Goal: Complete application form

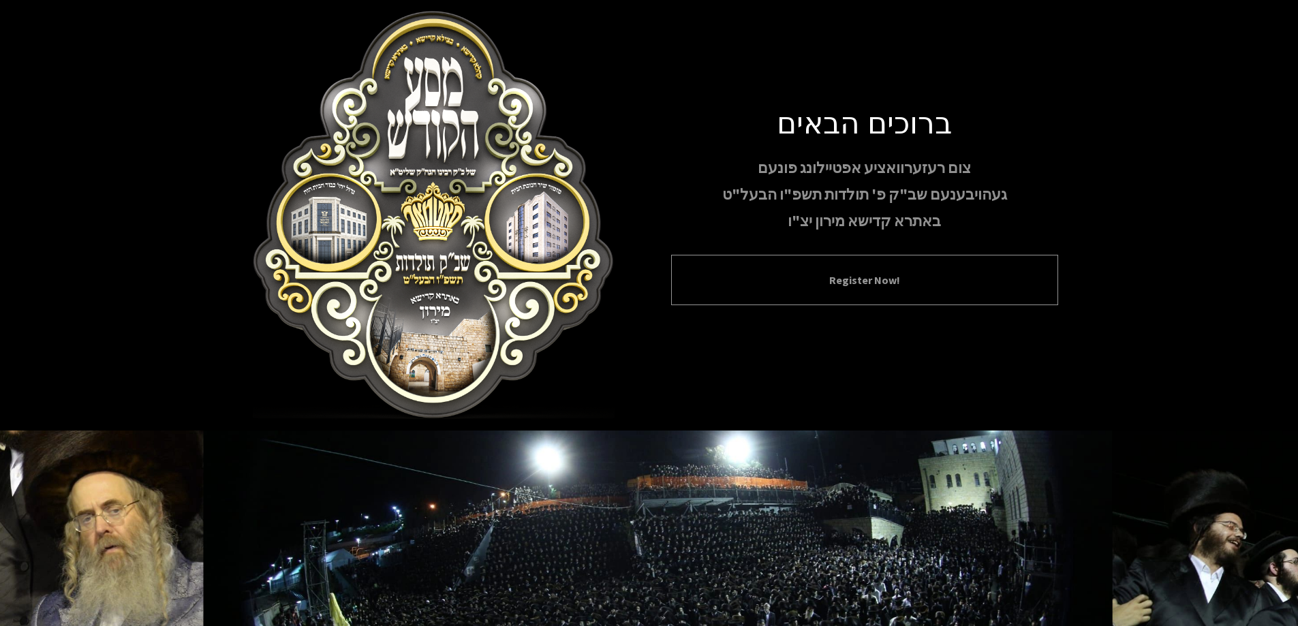
click at [790, 273] on button "Register Now!" at bounding box center [864, 280] width 353 height 16
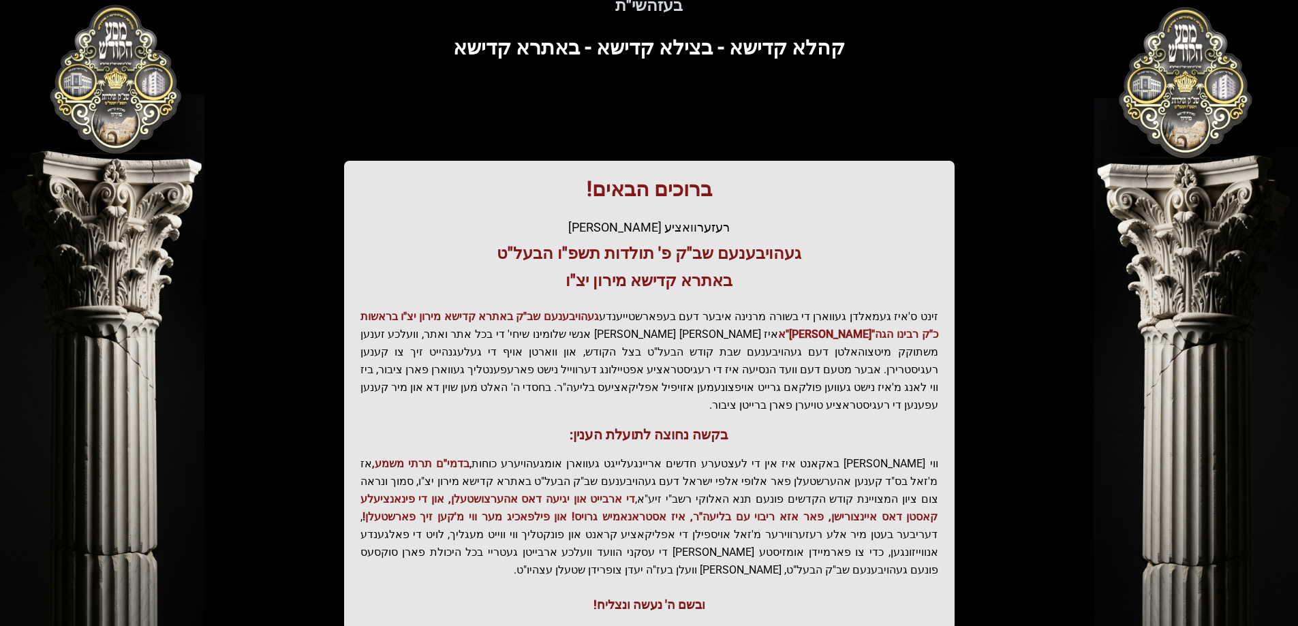
scroll to position [163, 0]
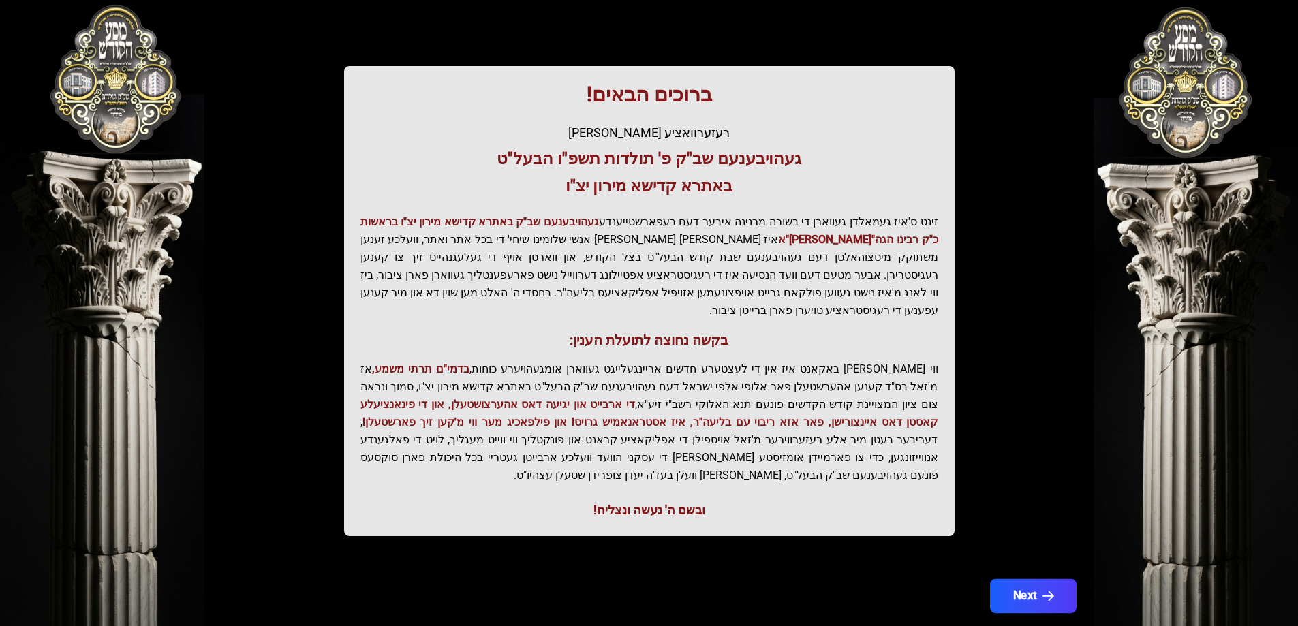
click at [1026, 579] on button "Next" at bounding box center [1032, 596] width 87 height 34
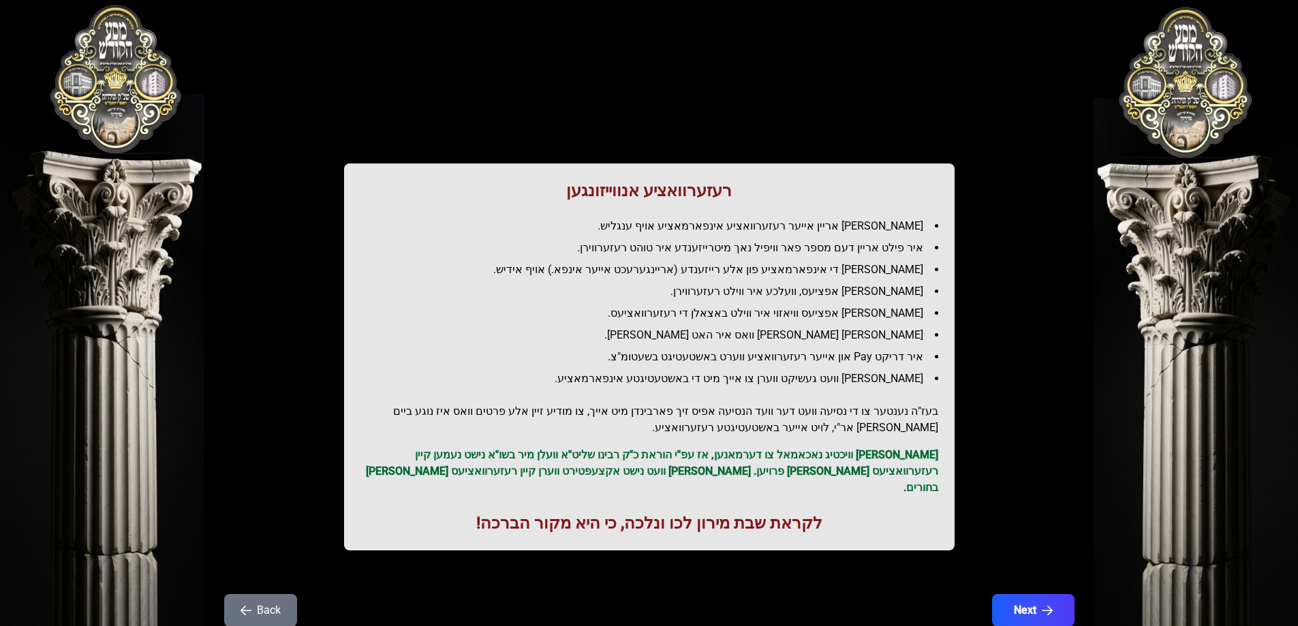
scroll to position [33, 0]
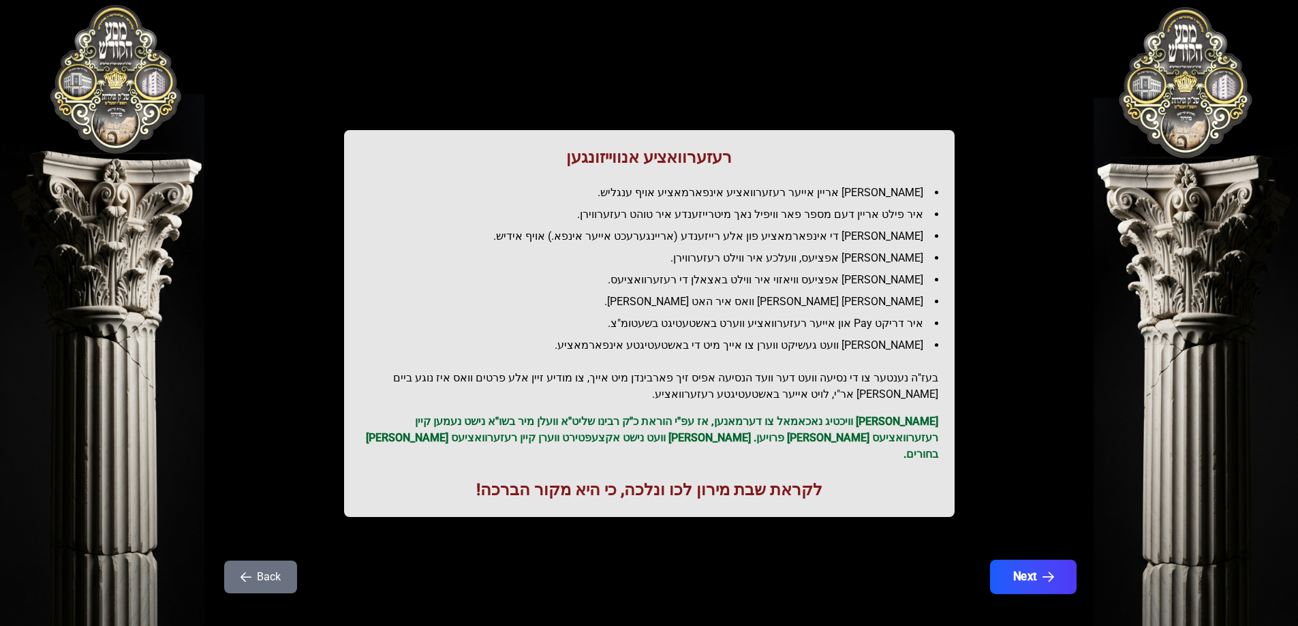
click at [1047, 571] on button "Next" at bounding box center [1032, 577] width 87 height 34
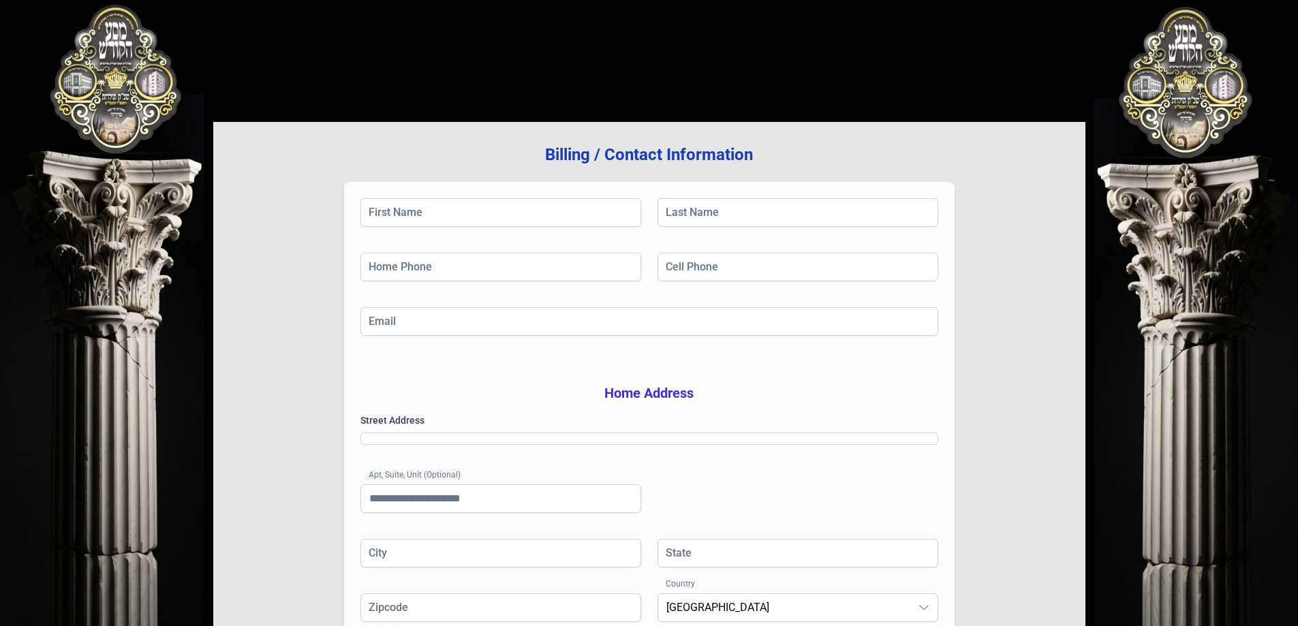
scroll to position [0, 0]
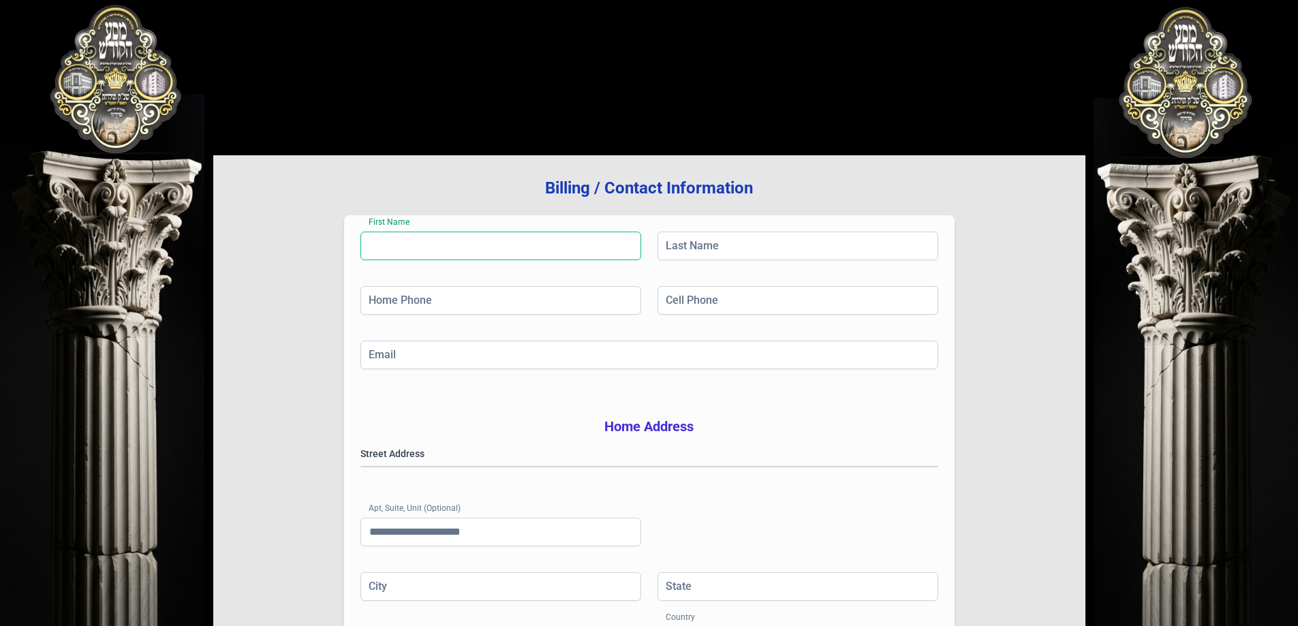
click at [549, 245] on input "First Name" at bounding box center [500, 246] width 281 height 29
type input "****"
type input "******"
type input "**********"
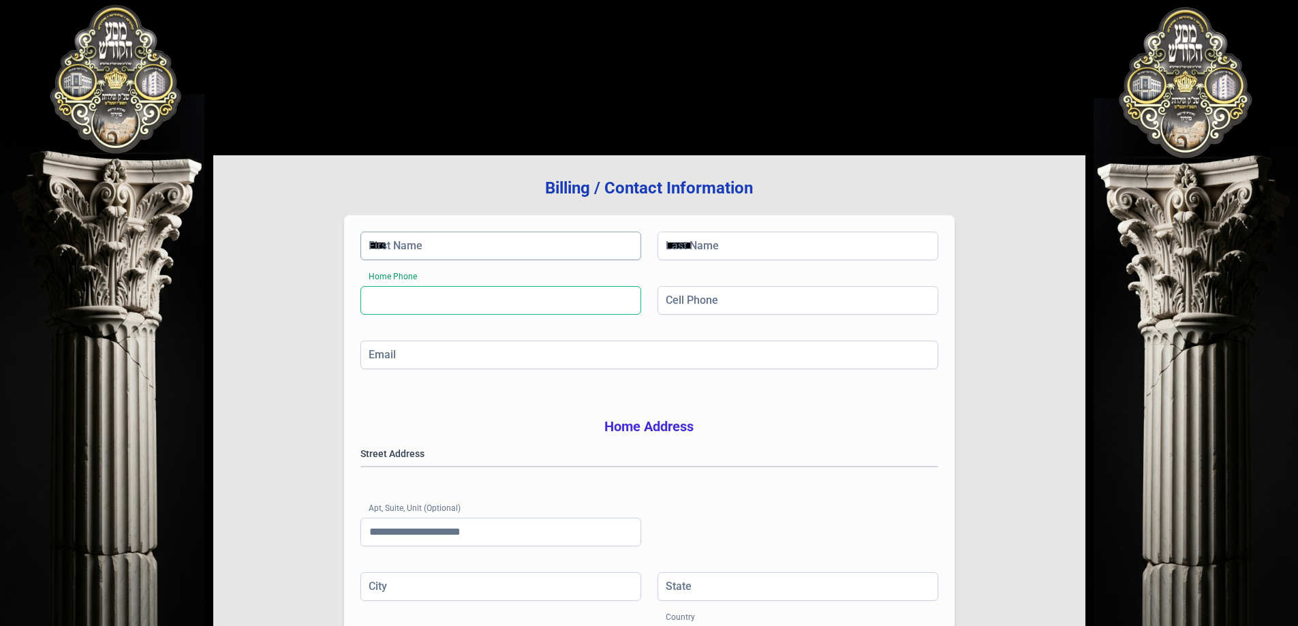
type input "**********"
type input "**"
type input "*****"
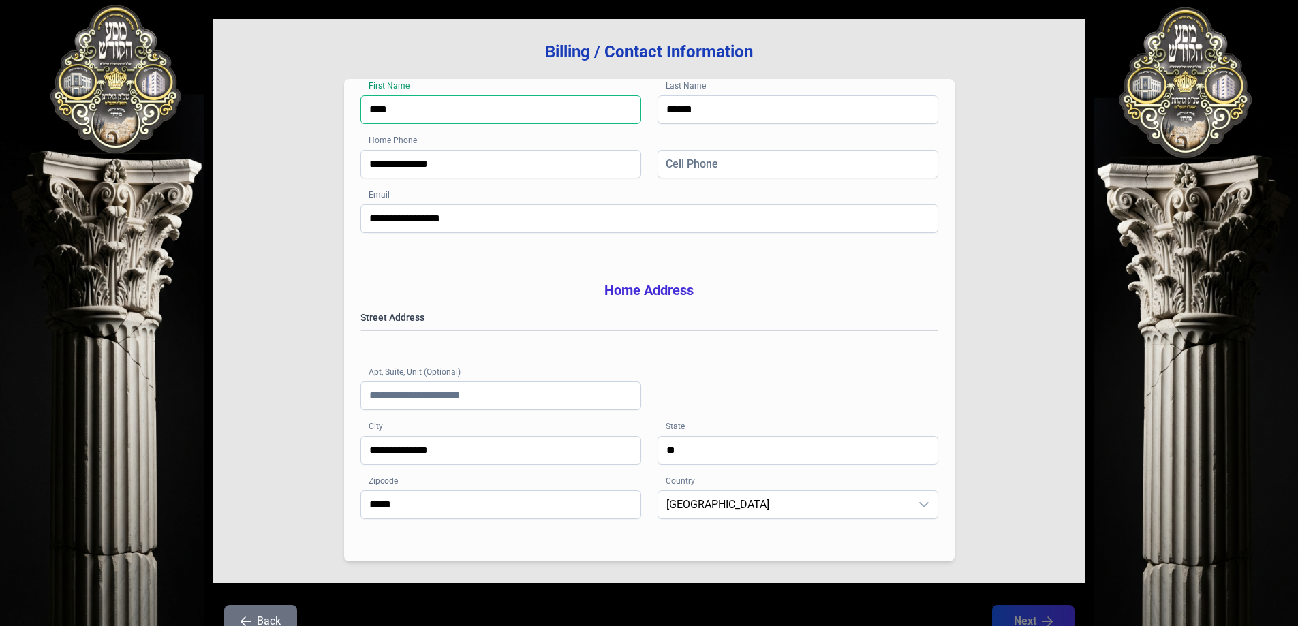
scroll to position [217, 0]
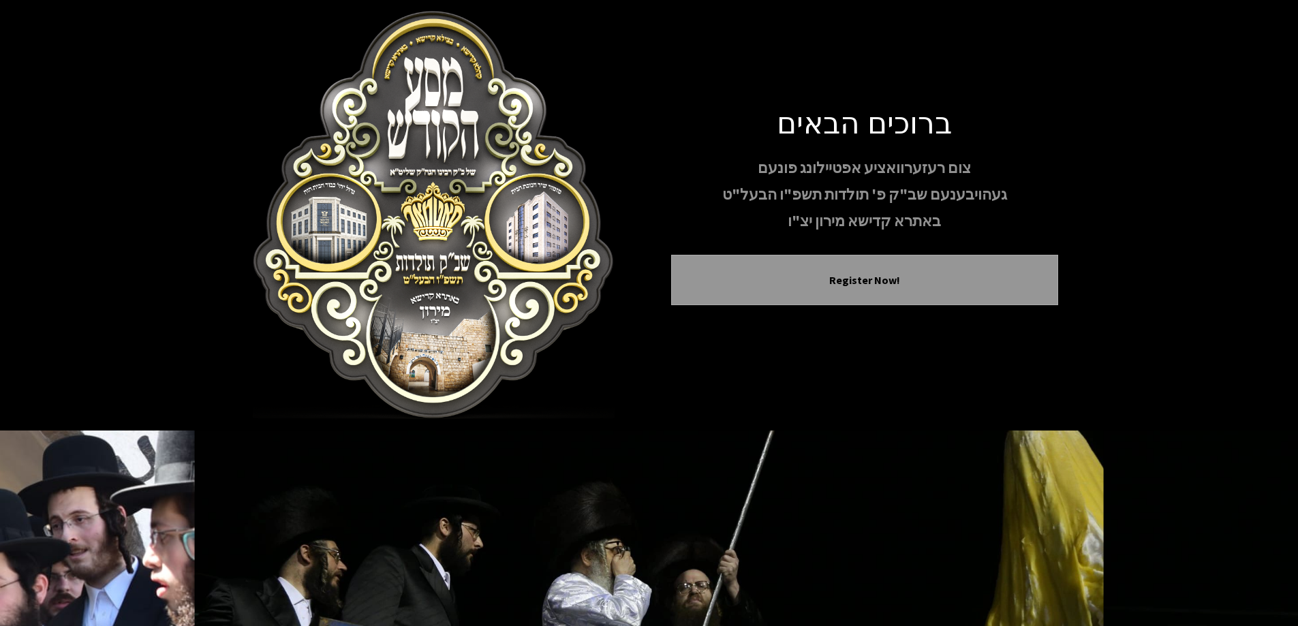
scroll to position [135, 0]
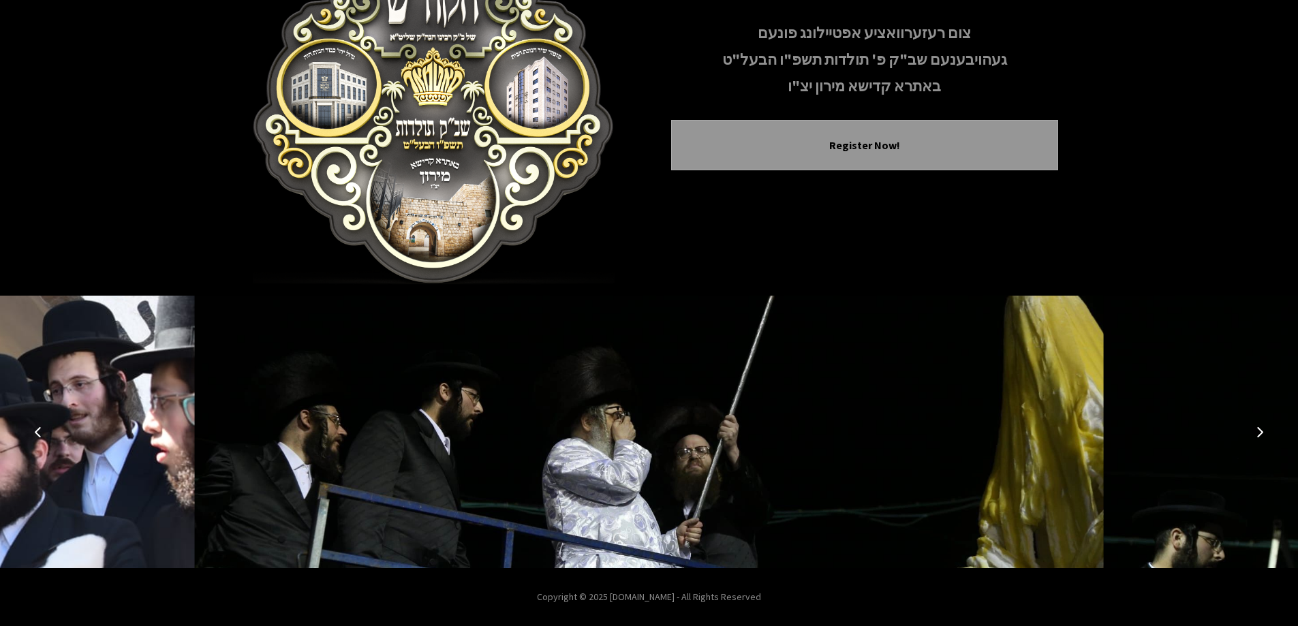
click at [42, 432] on icon "Previous image" at bounding box center [38, 432] width 11 height 11
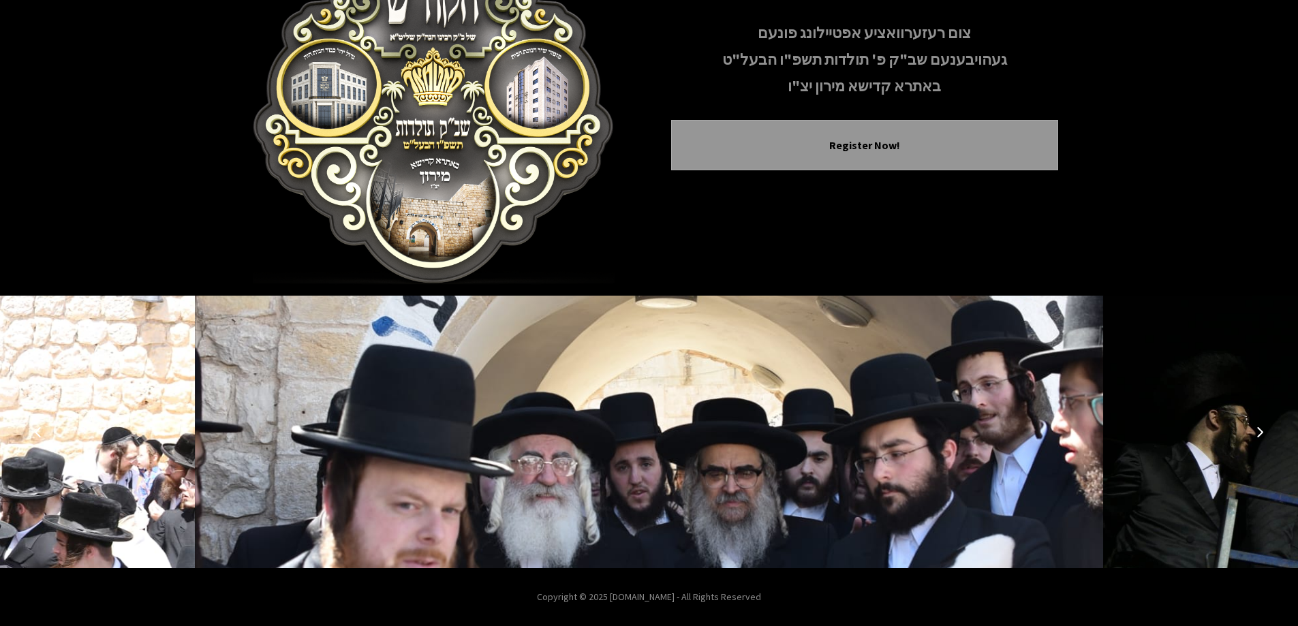
click at [1259, 433] on icon "Next image" at bounding box center [1259, 432] width 11 height 11
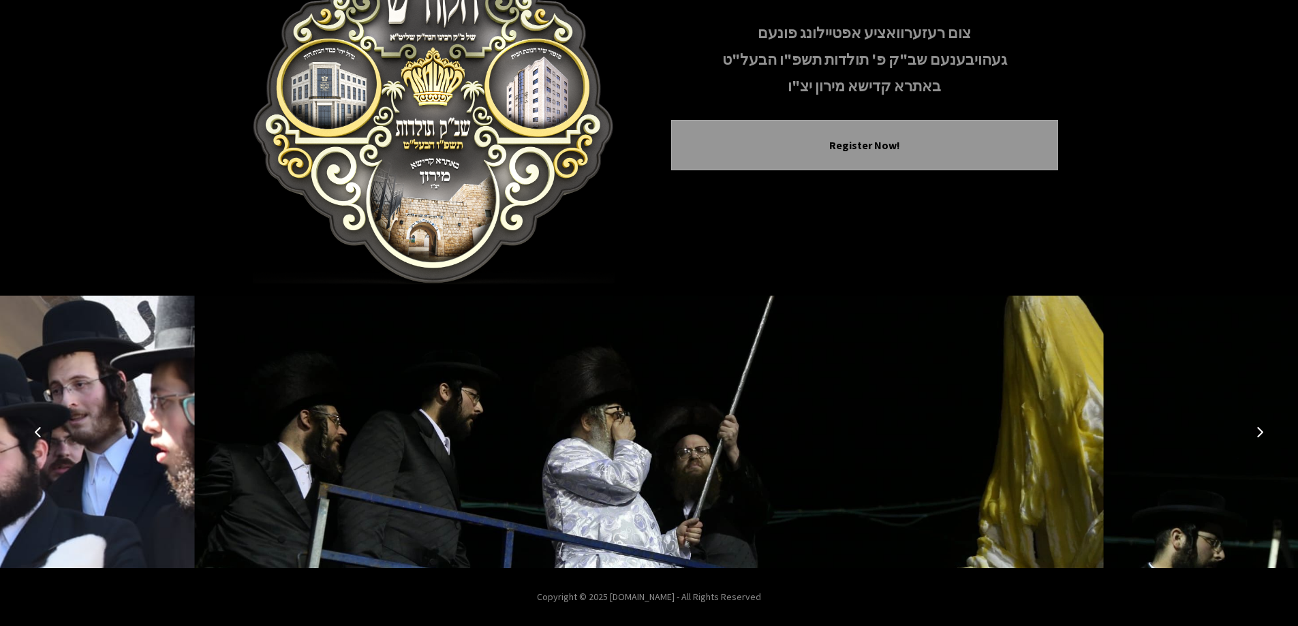
click at [1259, 433] on icon "Next image" at bounding box center [1259, 432] width 11 height 11
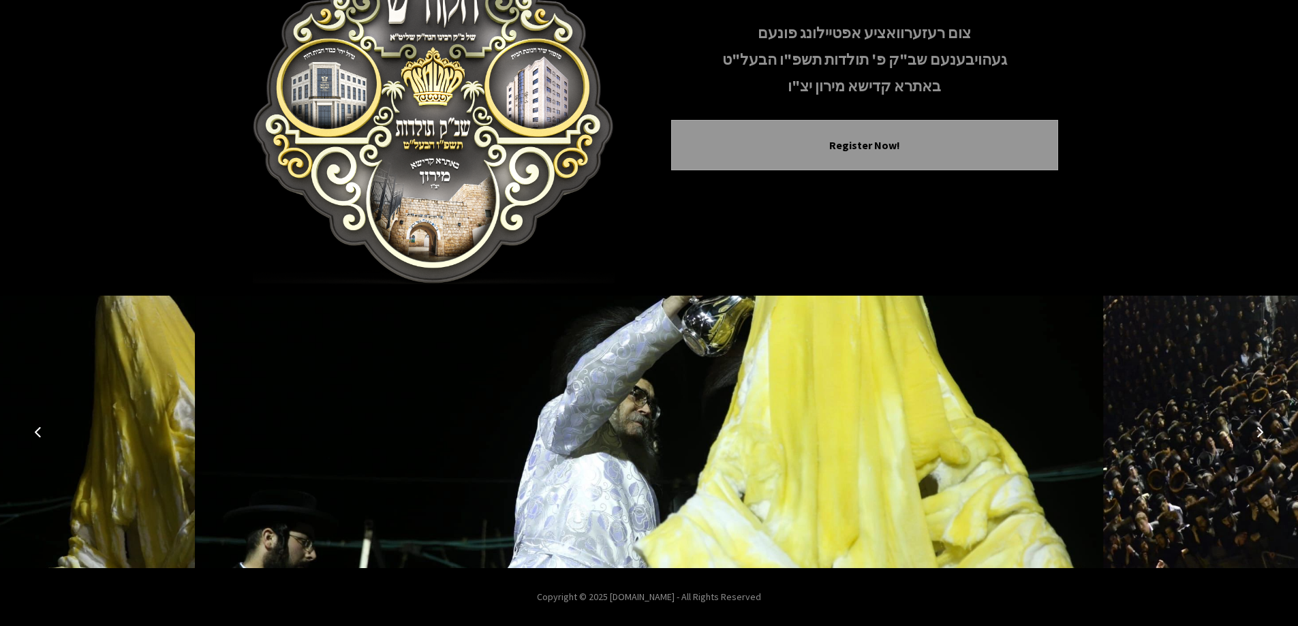
click at [1259, 433] on icon "Next image" at bounding box center [1259, 432] width 11 height 11
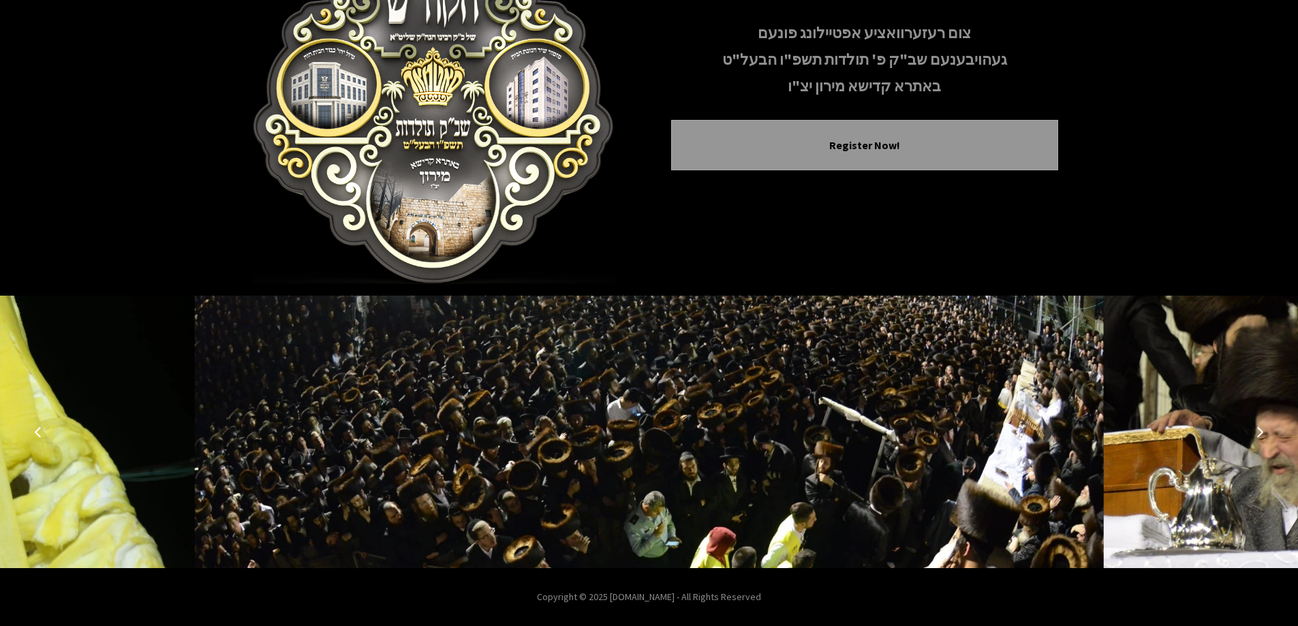
click at [1259, 433] on icon "Next image" at bounding box center [1259, 432] width 11 height 11
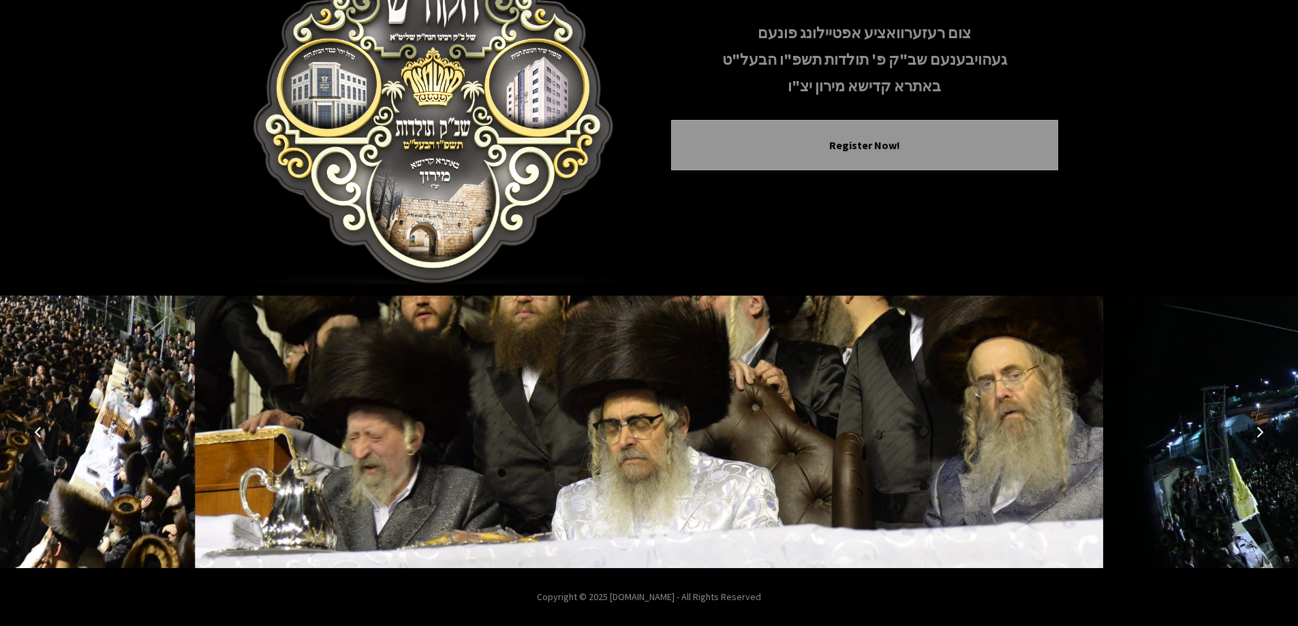
click at [1259, 433] on icon "Next image" at bounding box center [1259, 432] width 11 height 11
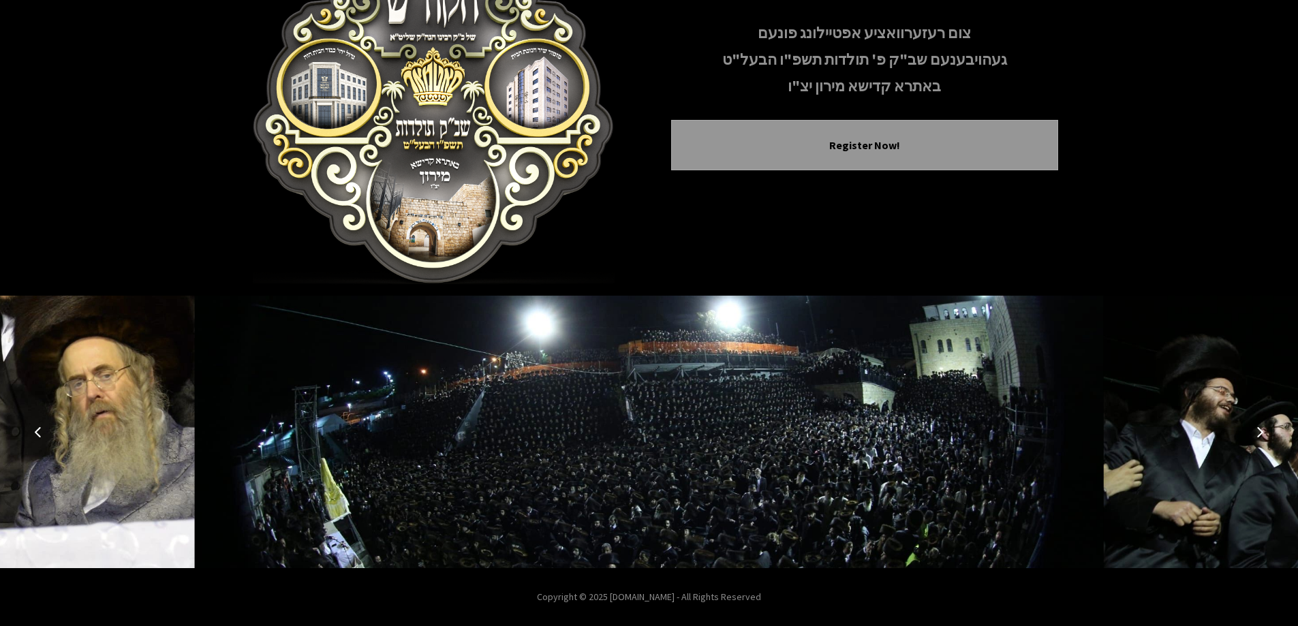
click at [1259, 433] on icon "Next image" at bounding box center [1259, 432] width 11 height 11
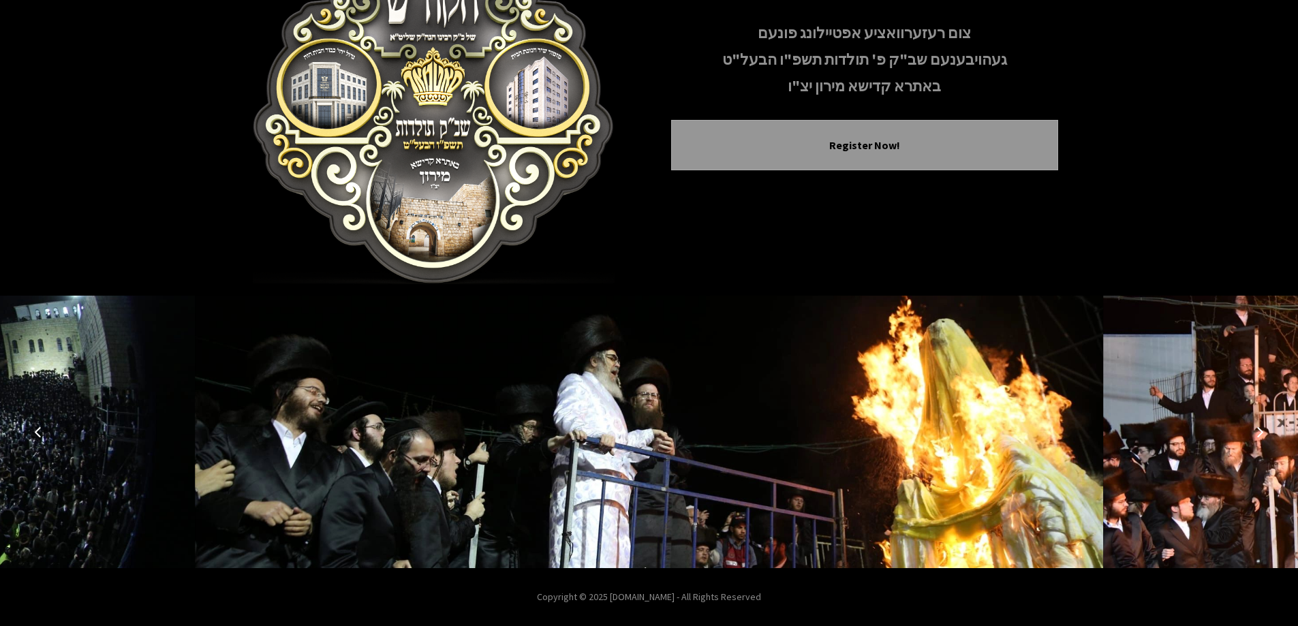
click at [1259, 433] on icon "Next image" at bounding box center [1259, 432] width 11 height 11
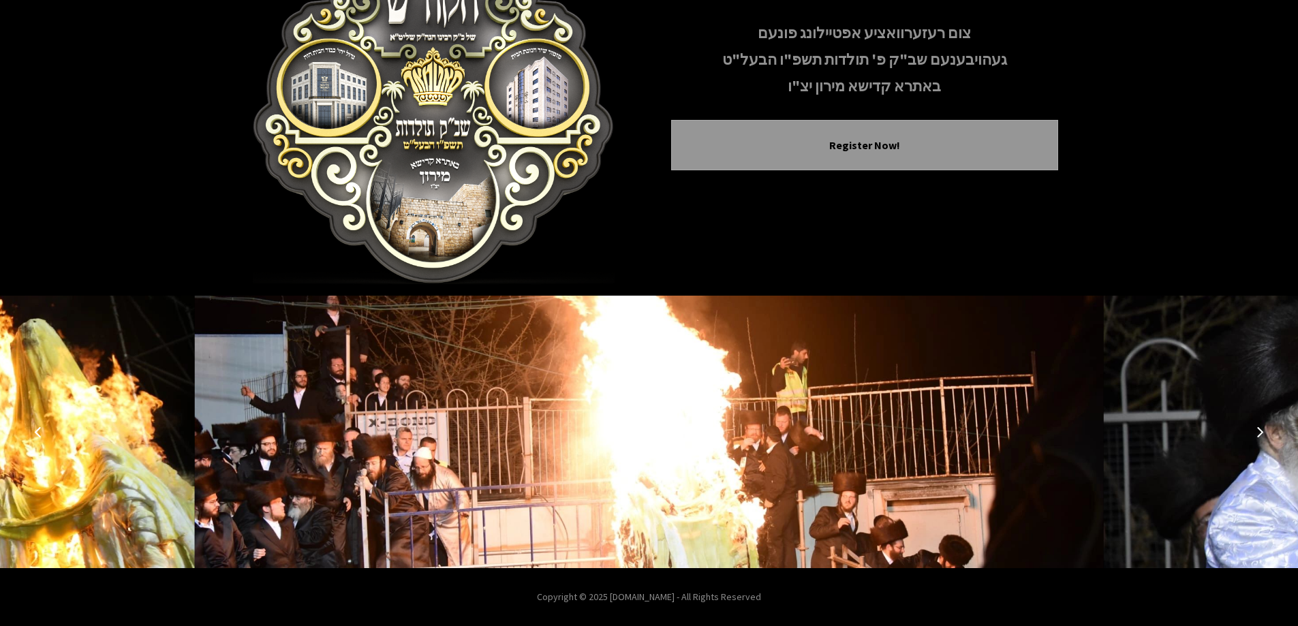
click at [1259, 433] on icon "Next image" at bounding box center [1259, 432] width 11 height 11
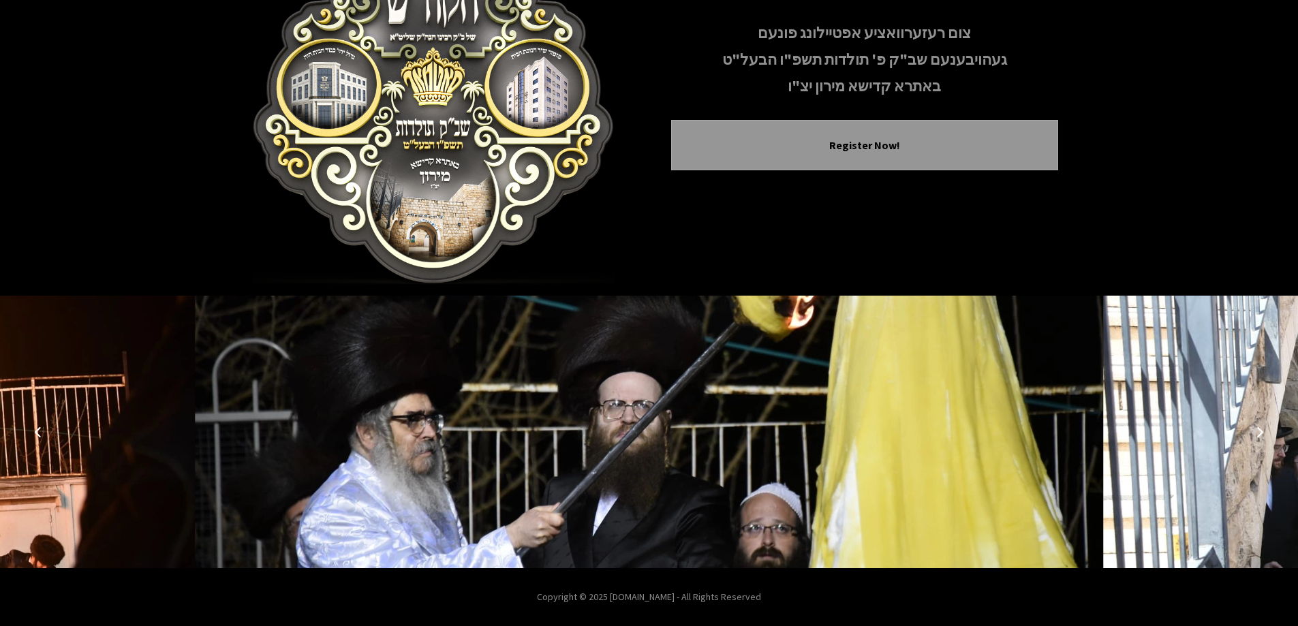
click at [37, 430] on icon "Previous image" at bounding box center [38, 432] width 11 height 11
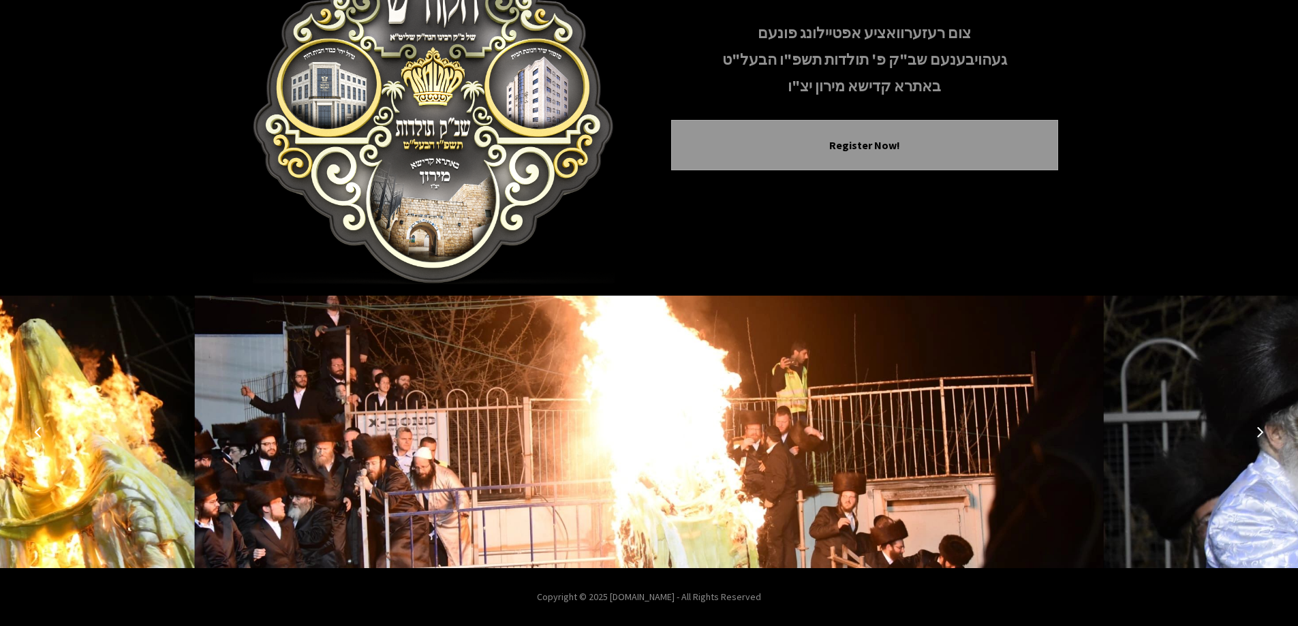
click at [1272, 435] on button "Next image" at bounding box center [1260, 432] width 33 height 33
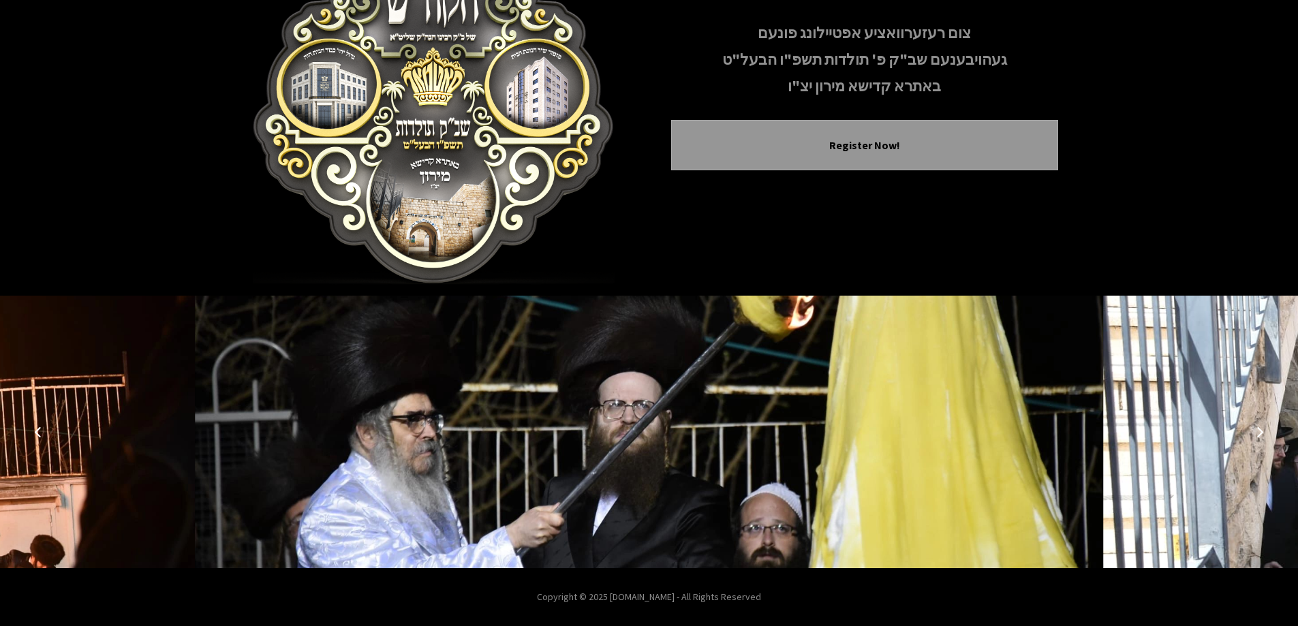
click at [1272, 435] on button "Next image" at bounding box center [1260, 432] width 33 height 33
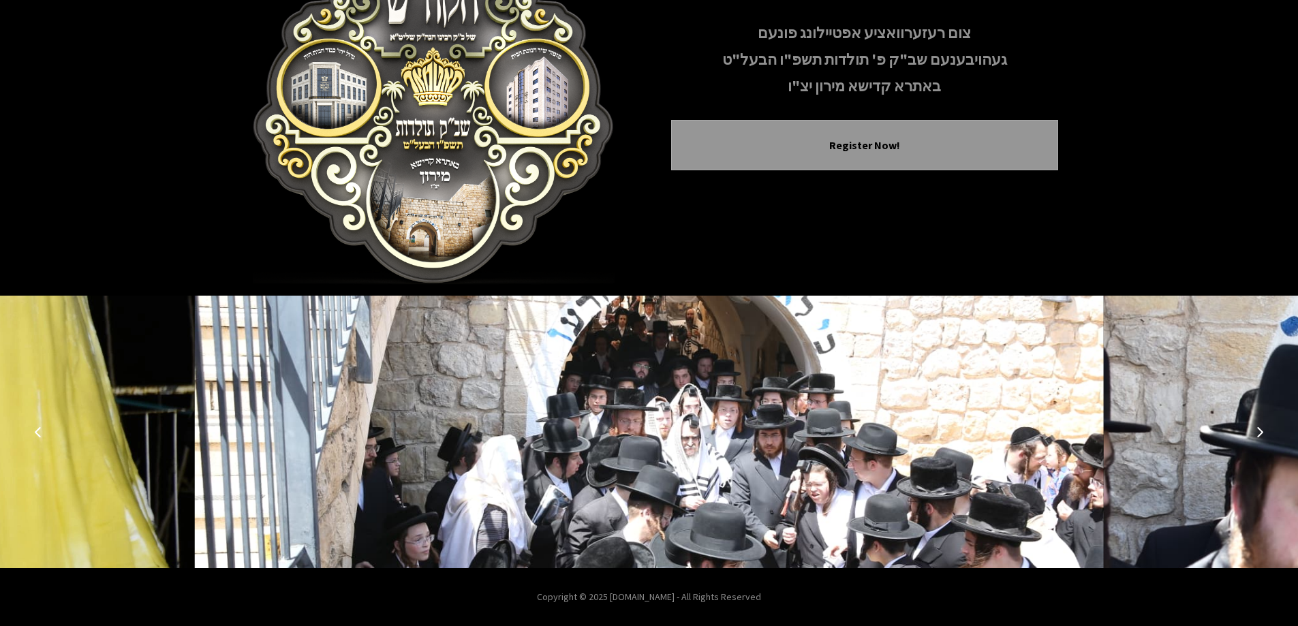
click at [1272, 435] on button "Next image" at bounding box center [1260, 432] width 33 height 33
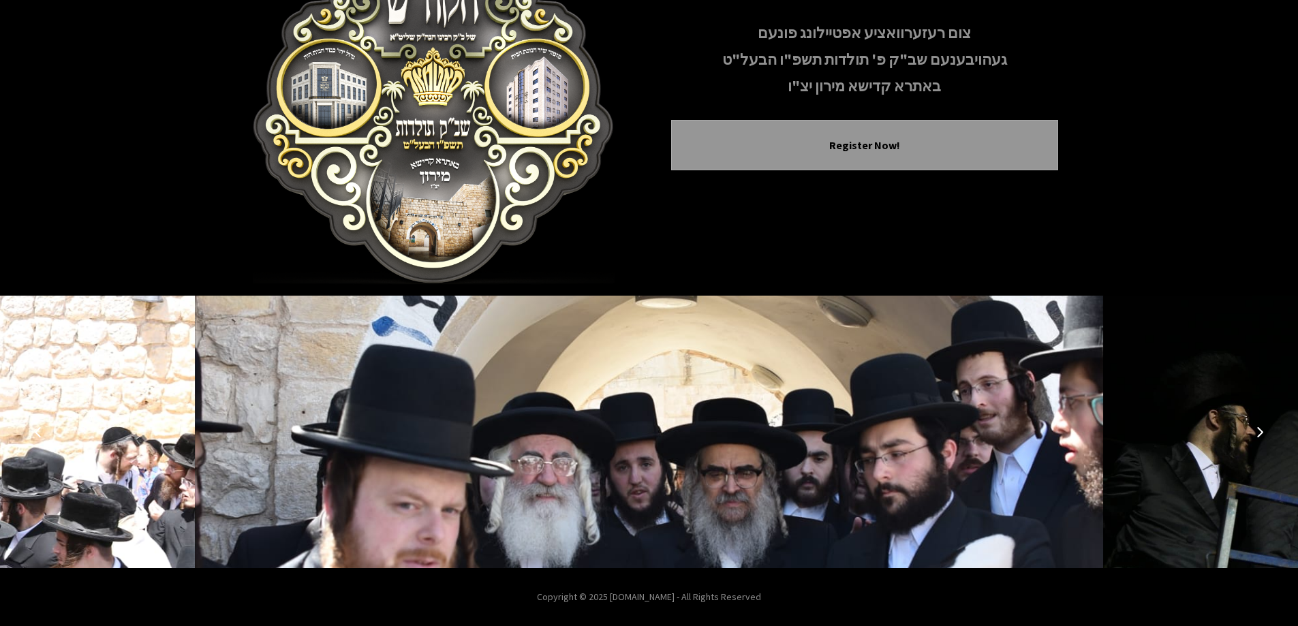
click at [1272, 435] on button "Next image" at bounding box center [1260, 432] width 33 height 33
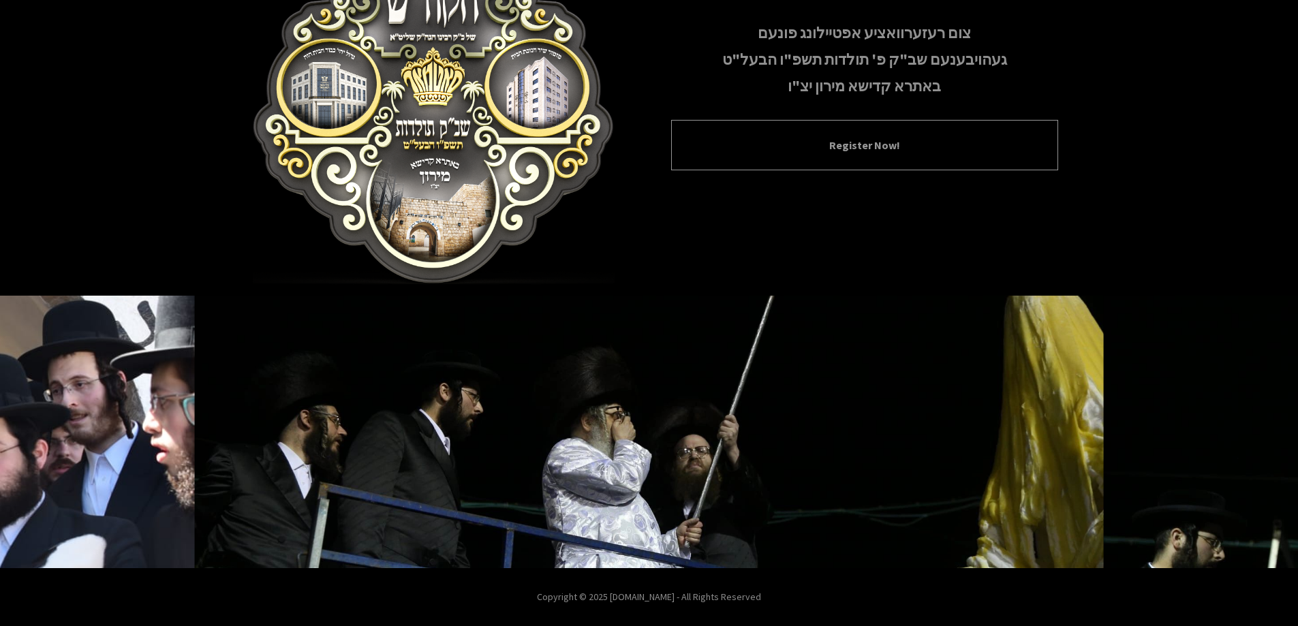
click at [879, 159] on div "Register Now!" at bounding box center [864, 145] width 387 height 50
click at [852, 137] on button "Register Now!" at bounding box center [864, 145] width 353 height 16
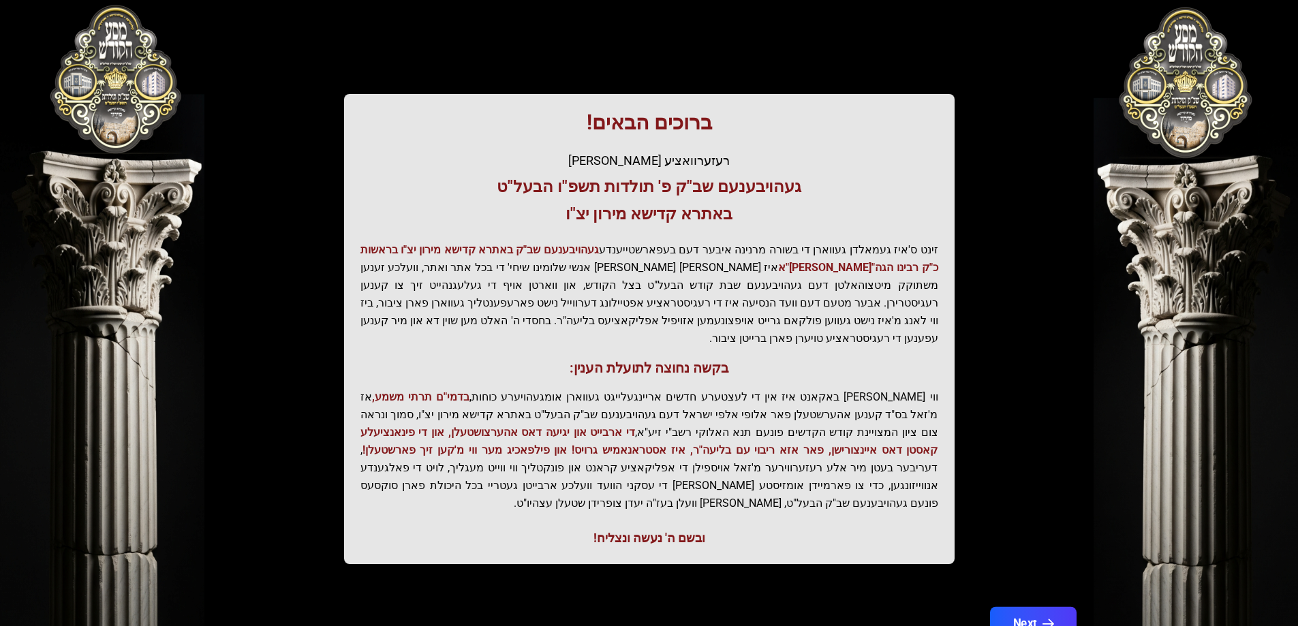
click at [1050, 619] on icon "button" at bounding box center [1048, 625] width 12 height 12
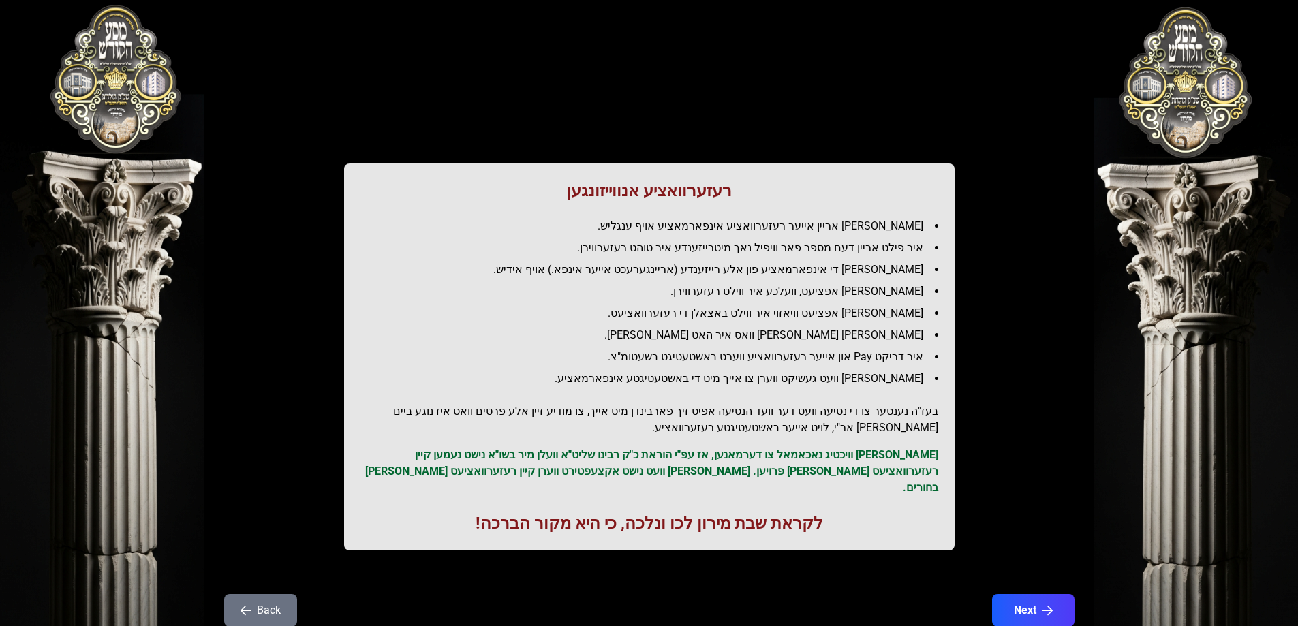
click at [289, 604] on button "Back" at bounding box center [260, 610] width 73 height 33
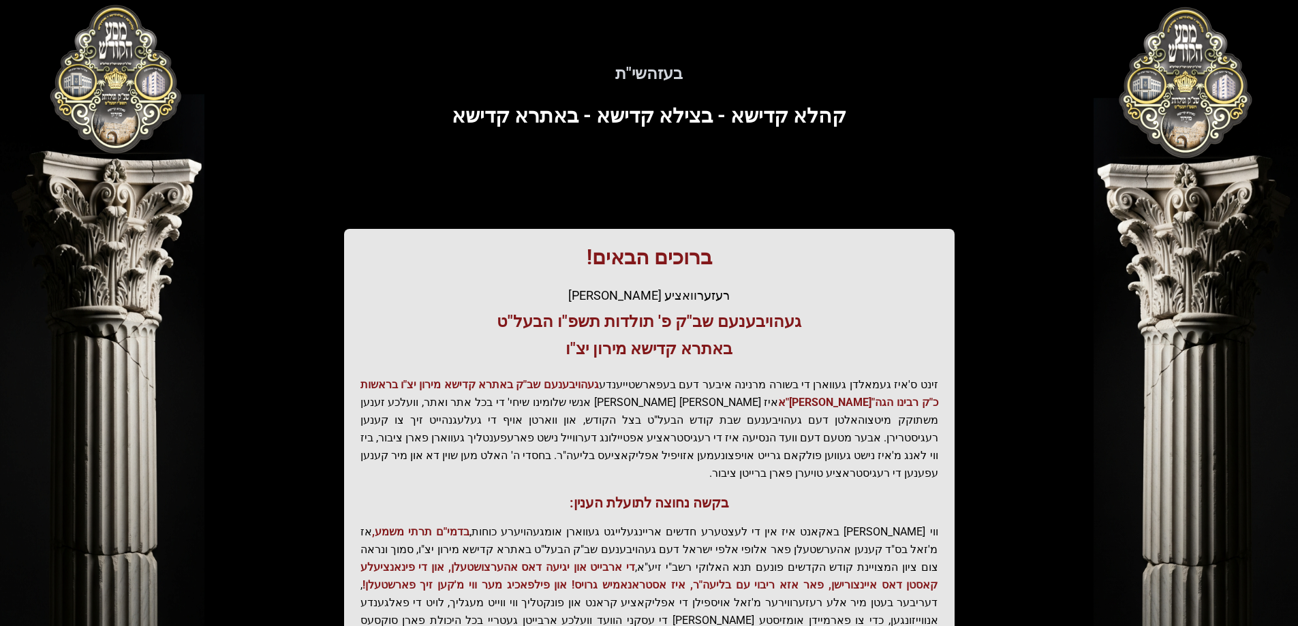
click at [107, 65] on div "בעזהשי"ת 0 1 2 3 4 5 6 בעזהשי"ת קהלא קדישא - בצילא קדישא - באתרא קדישא ברוכים ה…" at bounding box center [649, 412] width 1298 height 824
